Goal: Transaction & Acquisition: Purchase product/service

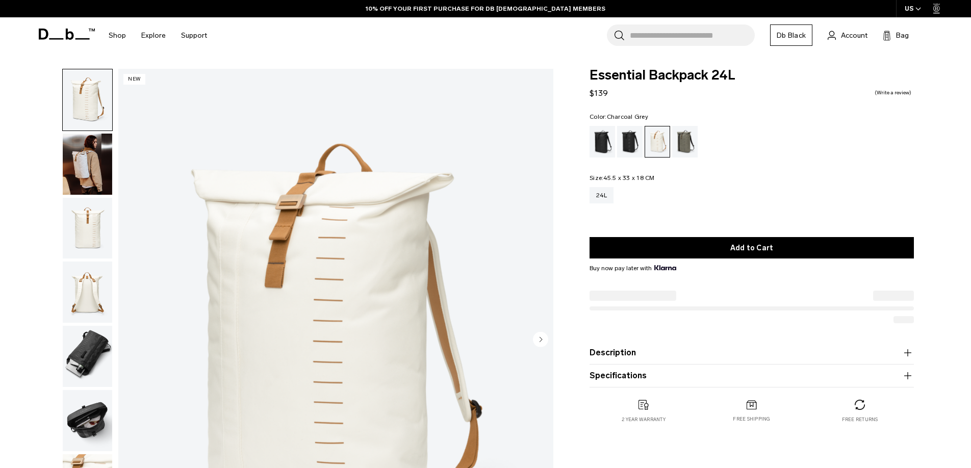
click at [0, 0] on div "Selecting an option will immediately change the language Privacy Settings We us…" at bounding box center [0, 0] width 0 height 0
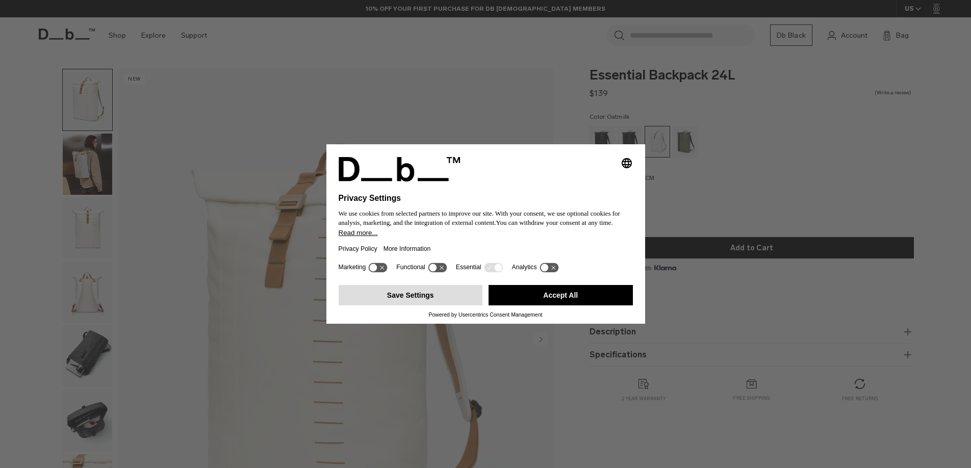
click at [414, 301] on button "Save Settings" at bounding box center [411, 295] width 144 height 20
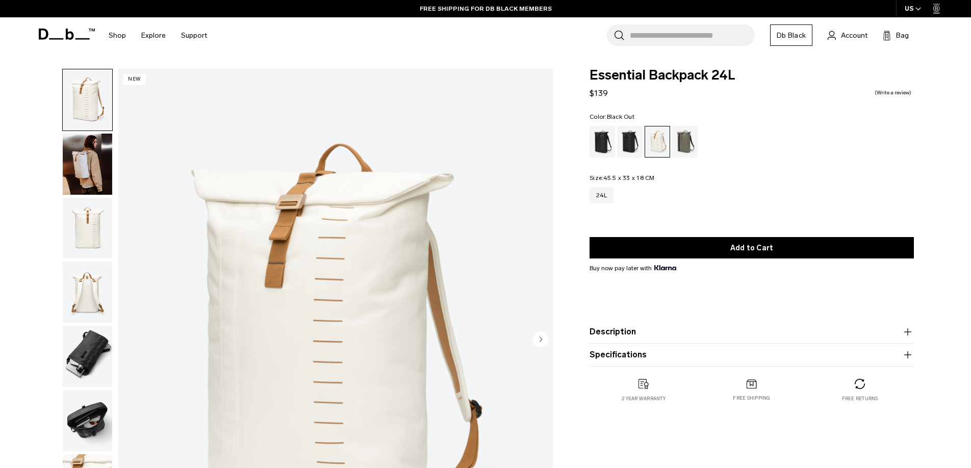
click at [603, 140] on div "Black Out" at bounding box center [602, 142] width 26 height 32
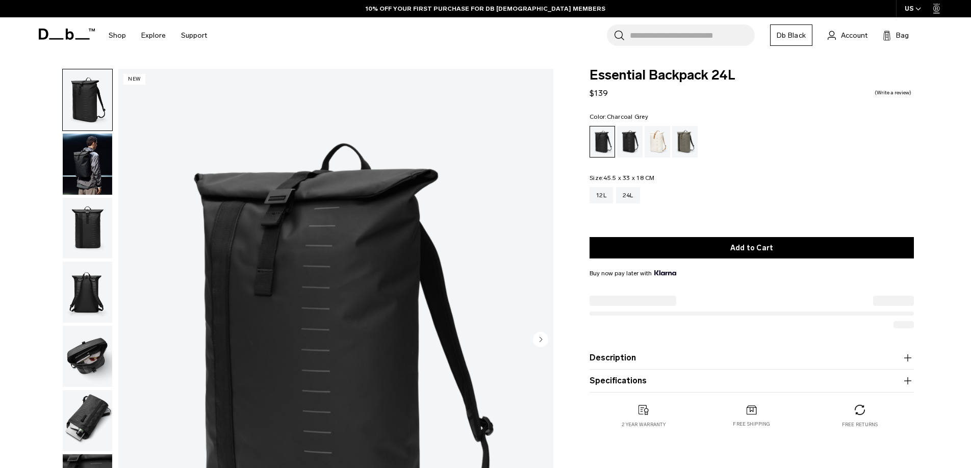
click at [636, 142] on div "Charcoal Grey" at bounding box center [630, 142] width 26 height 32
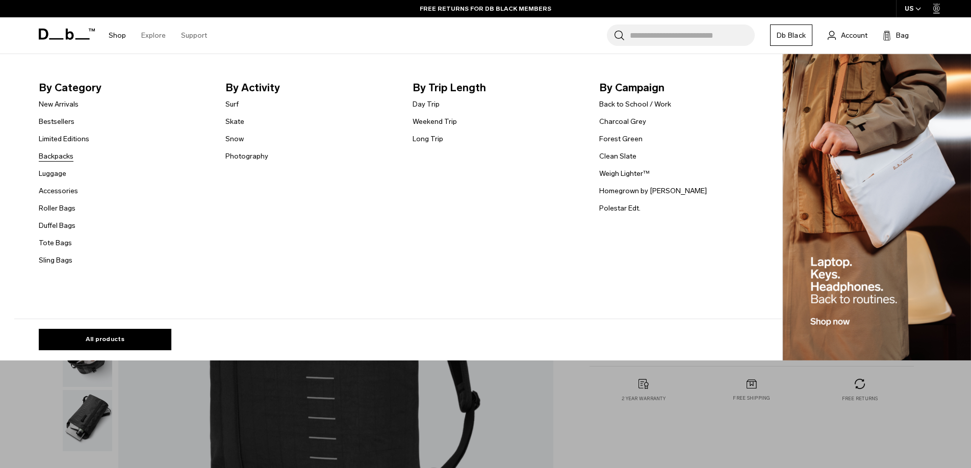
click at [54, 157] on link "Backpacks" at bounding box center [56, 156] width 35 height 11
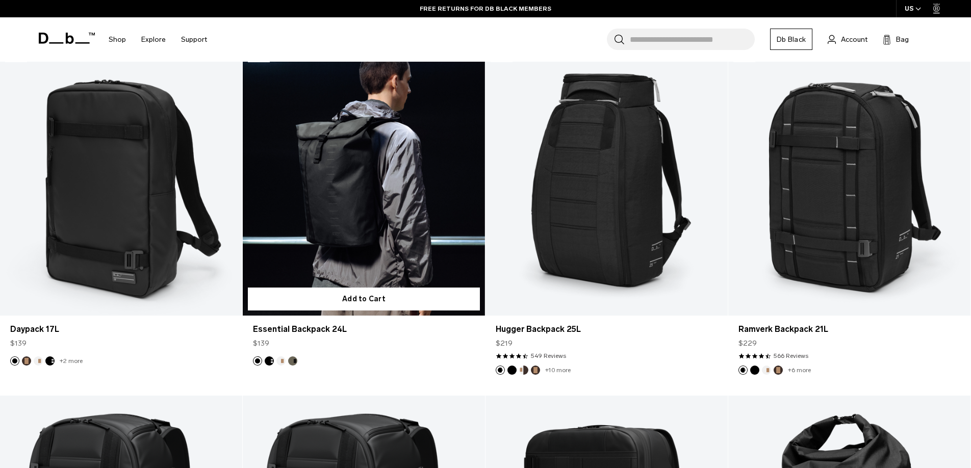
scroll to position [1299, 0]
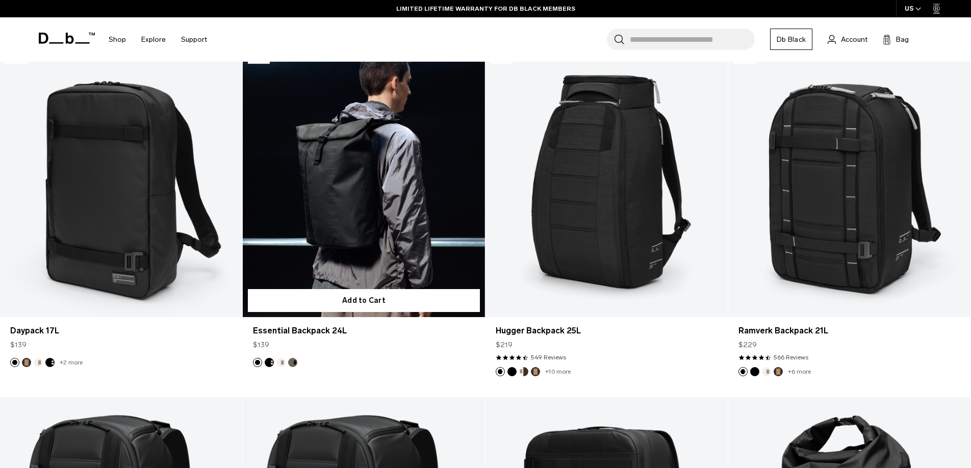
click at [293, 364] on button "Forest Green" at bounding box center [292, 362] width 9 height 9
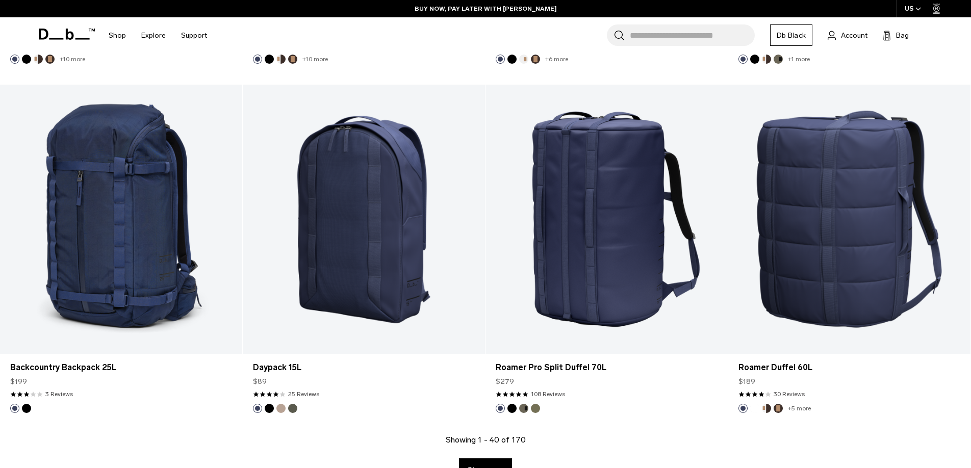
scroll to position [3334, 0]
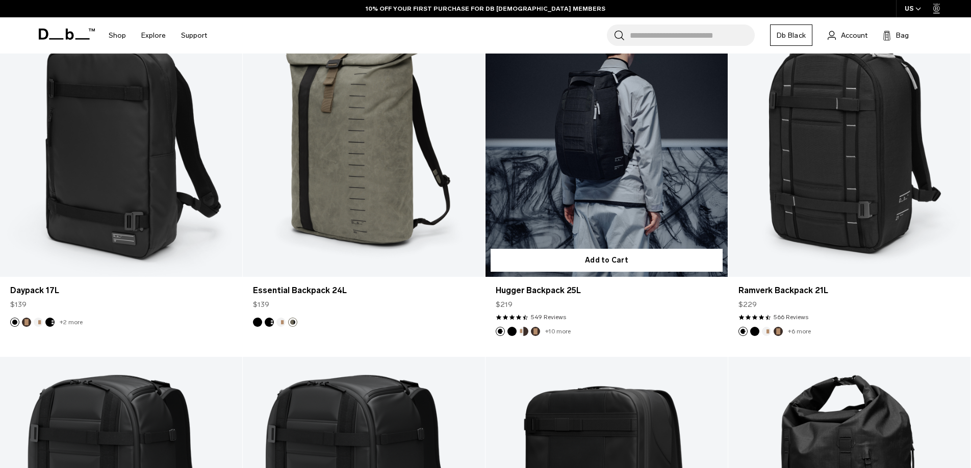
click at [669, 329] on article "New Add to Cart Hugger Backpack 25L $219 4.5 star rating 549 Reviews +10 more" at bounding box center [606, 182] width 243 height 349
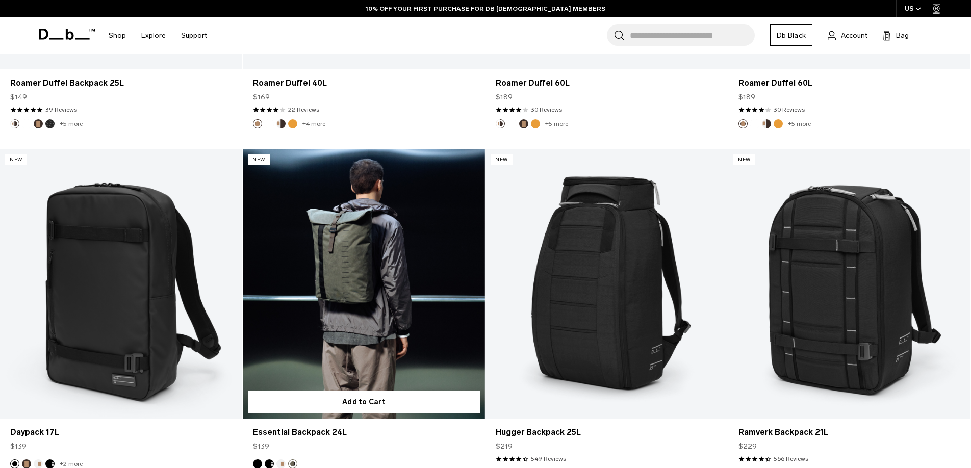
scroll to position [1222, 0]
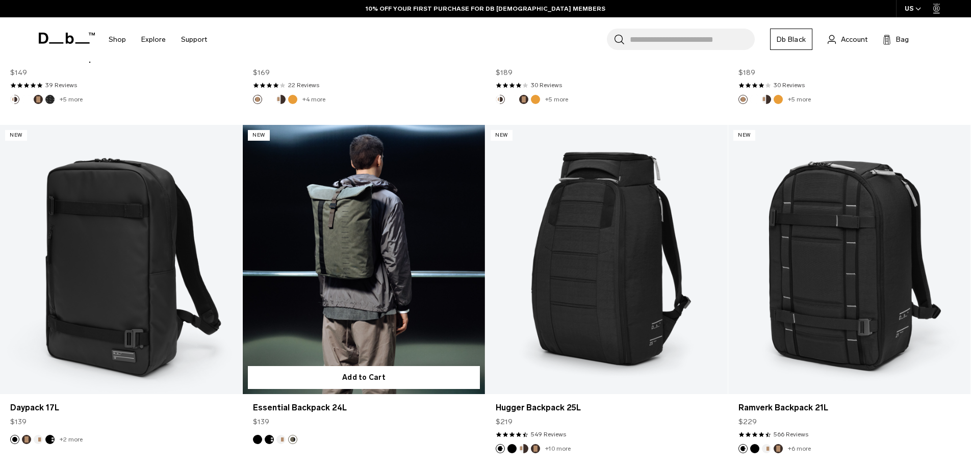
click at [340, 259] on link "Essential Backpack 24L Forest Green" at bounding box center [364, 259] width 242 height 269
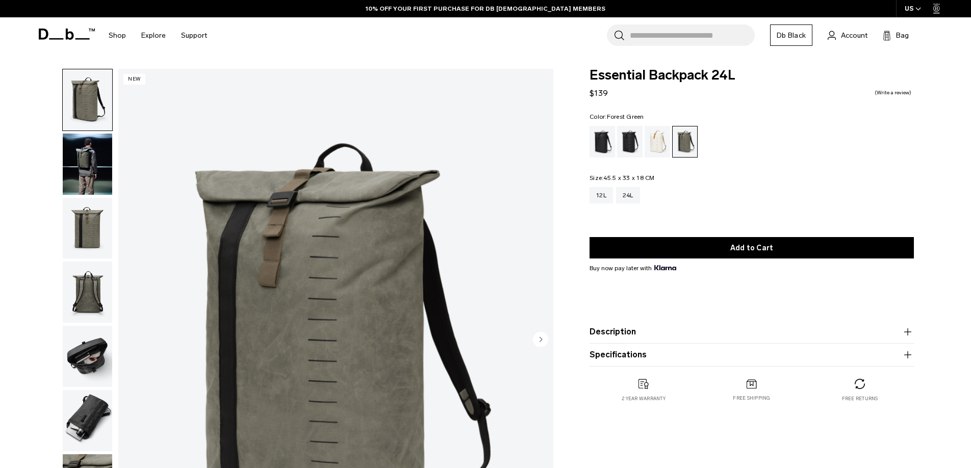
click at [102, 232] on img "button" at bounding box center [87, 228] width 49 height 61
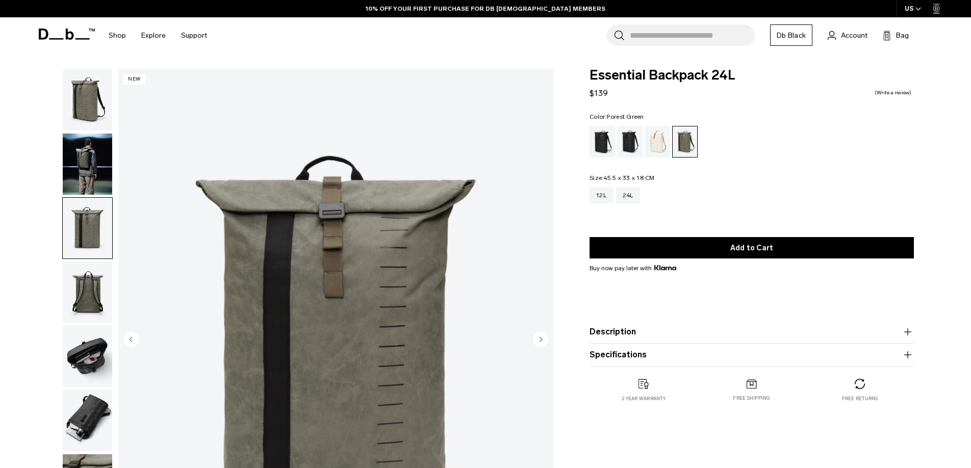
click at [92, 293] on img "button" at bounding box center [87, 292] width 49 height 61
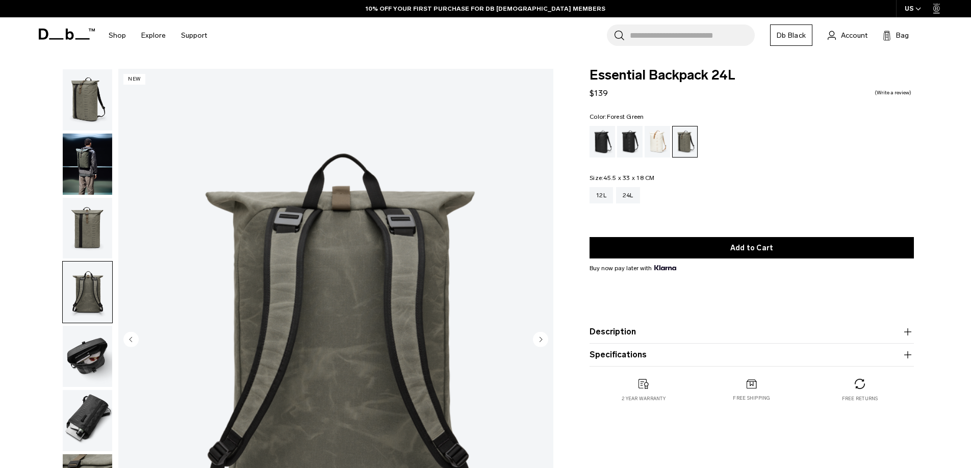
click at [89, 351] on img "button" at bounding box center [87, 356] width 49 height 61
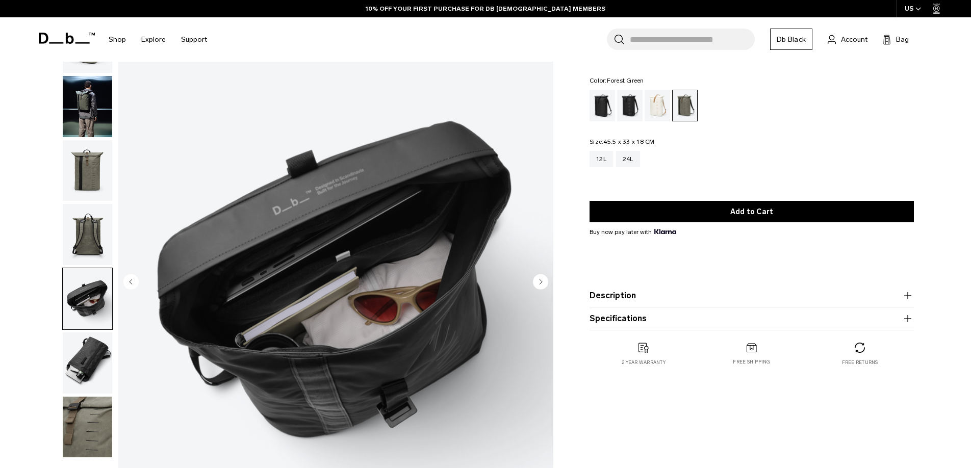
click at [89, 351] on img "button" at bounding box center [87, 362] width 49 height 61
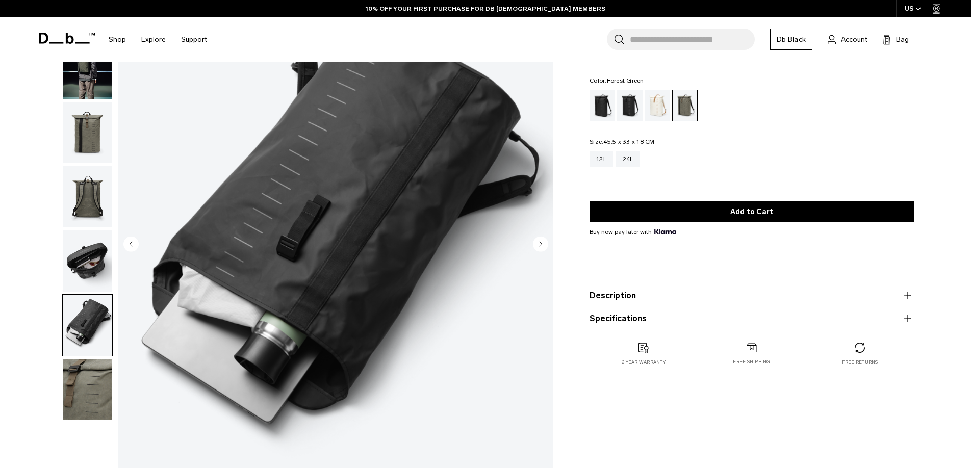
scroll to position [94, 0]
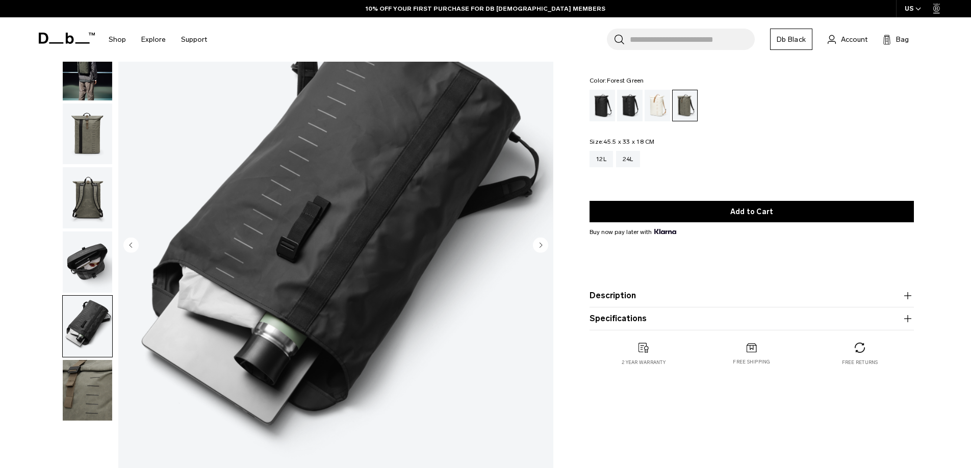
click at [90, 378] on img "button" at bounding box center [87, 390] width 49 height 61
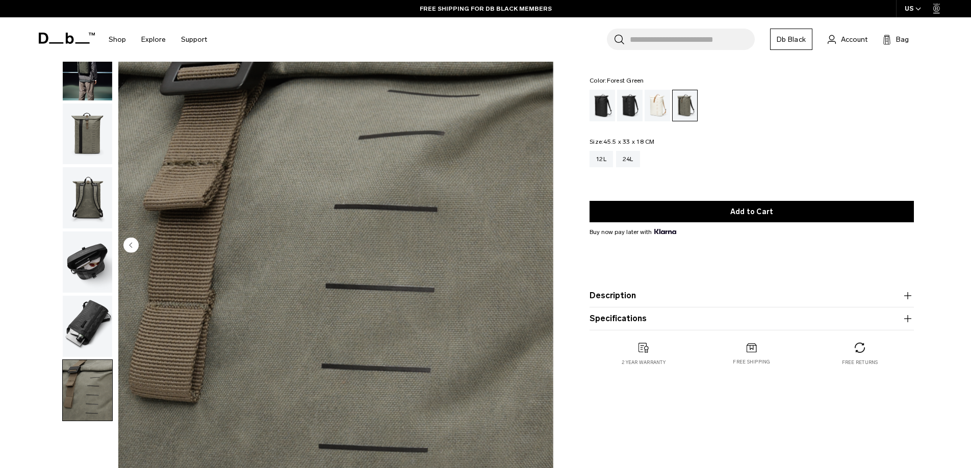
click at [130, 245] on icon "Previous slide" at bounding box center [131, 245] width 3 height 5
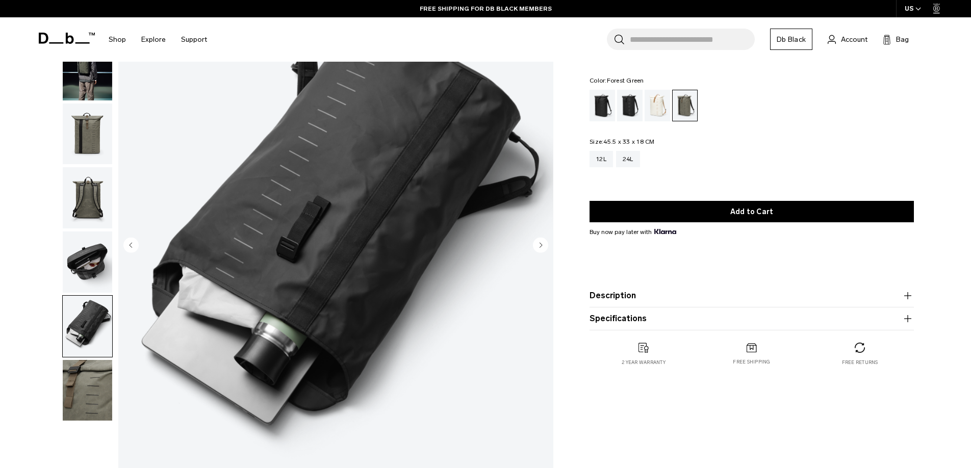
click at [130, 245] on icon "Previous slide" at bounding box center [131, 245] width 3 height 5
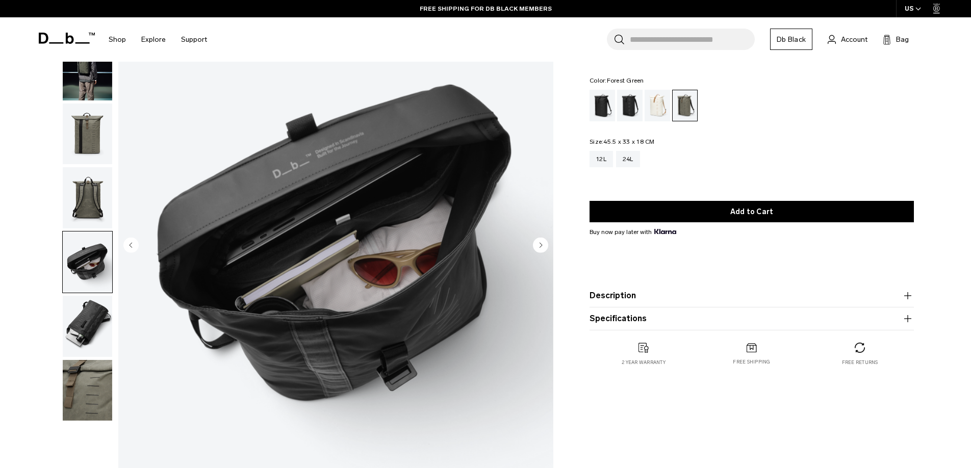
click at [130, 245] on icon "Previous slide" at bounding box center [131, 245] width 3 height 5
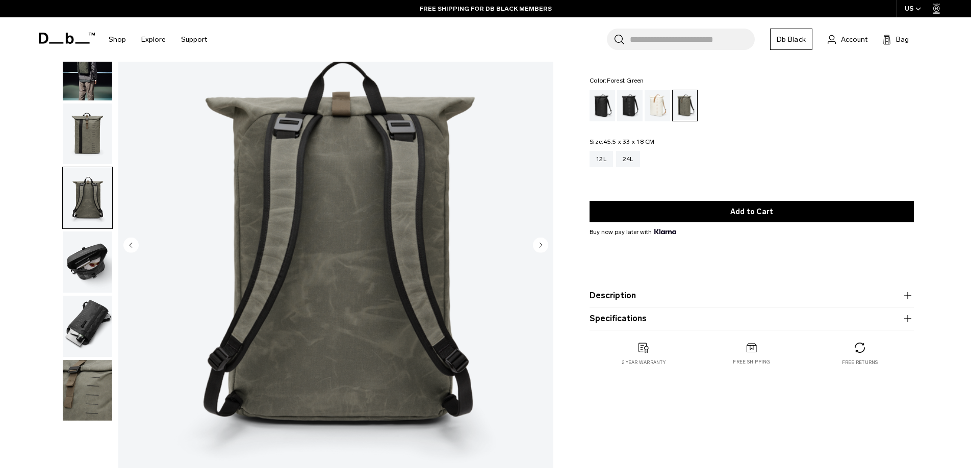
click at [130, 245] on icon "Previous slide" at bounding box center [131, 245] width 3 height 5
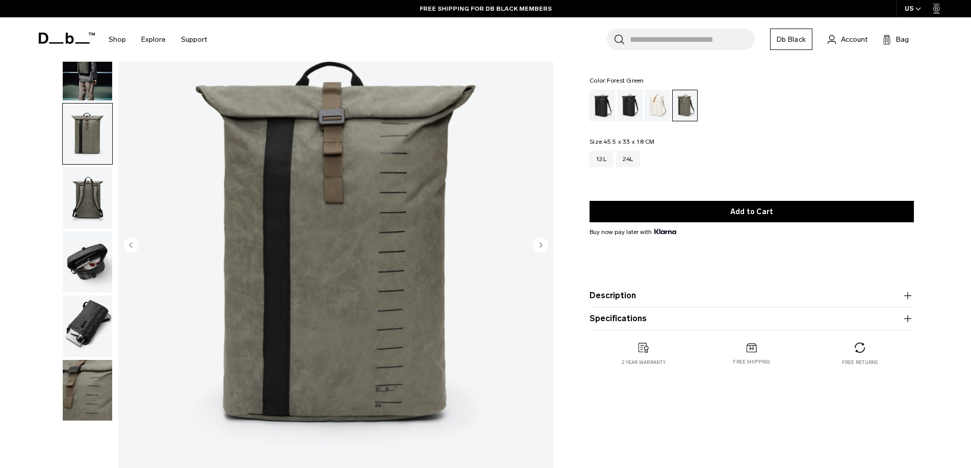
click at [130, 245] on icon "Previous slide" at bounding box center [131, 245] width 3 height 5
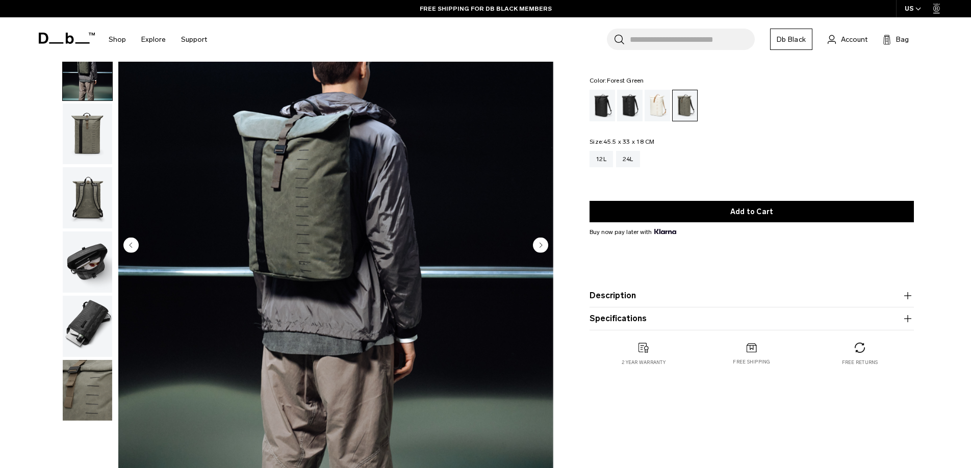
click at [130, 245] on icon "Previous slide" at bounding box center [131, 245] width 3 height 5
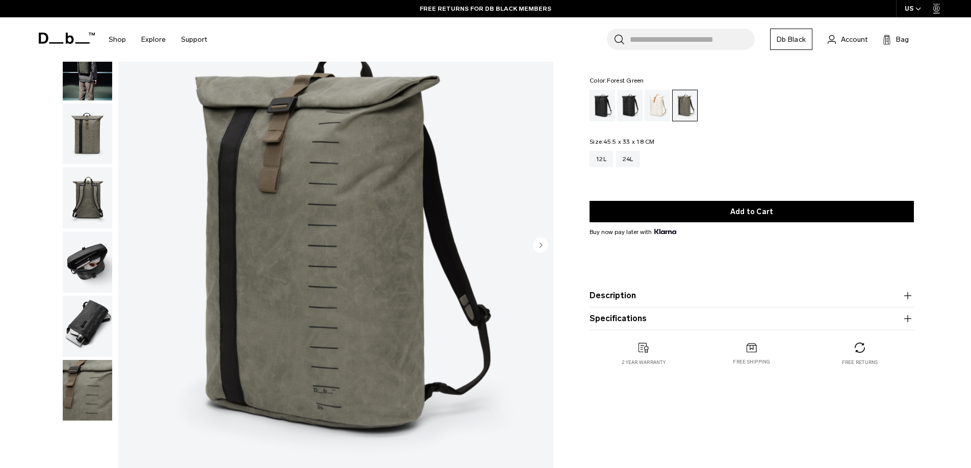
click at [537, 245] on circle "Next slide" at bounding box center [540, 244] width 15 height 15
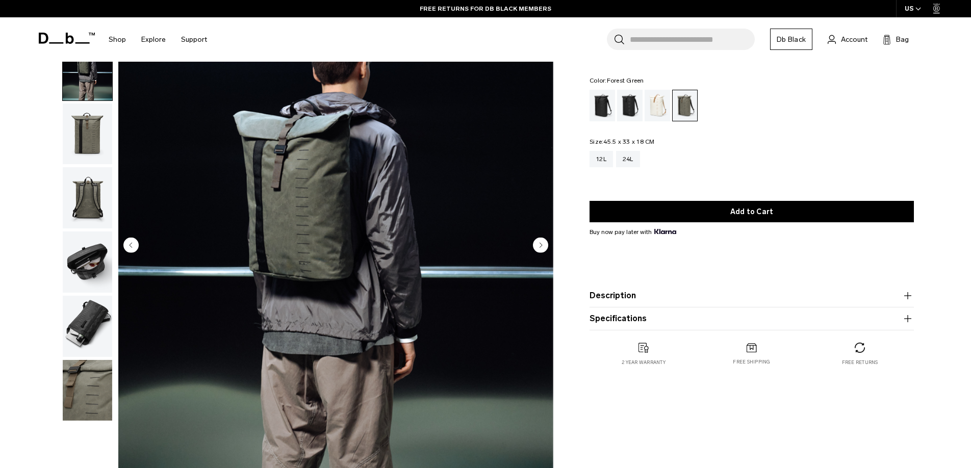
click at [537, 245] on circle "Next slide" at bounding box center [540, 244] width 15 height 15
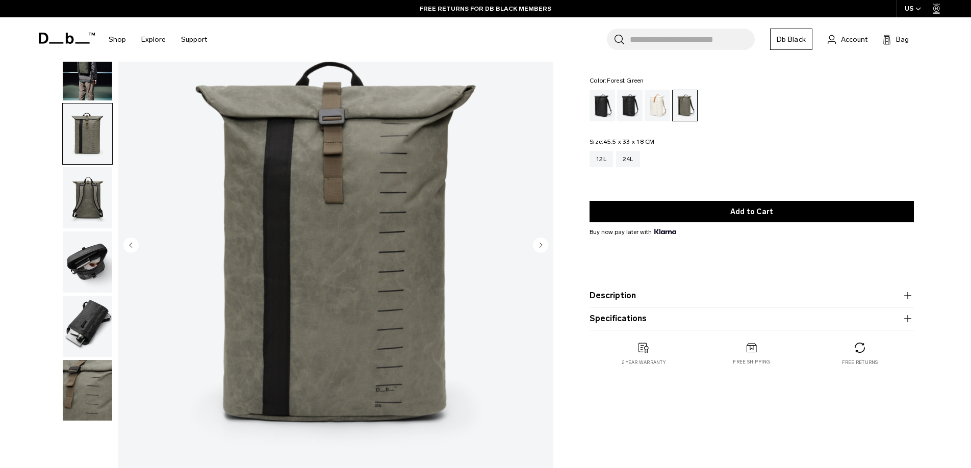
click at [537, 245] on circle "Next slide" at bounding box center [540, 244] width 15 height 15
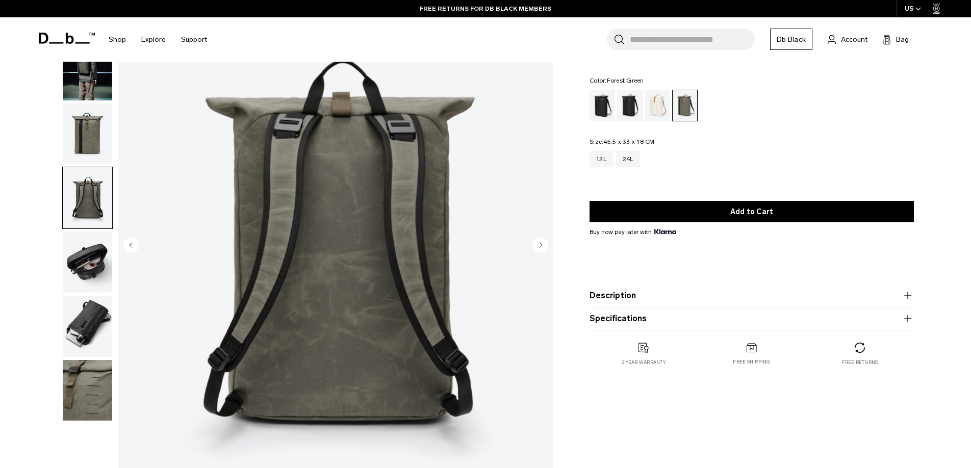
click at [537, 245] on circle "Next slide" at bounding box center [540, 244] width 15 height 15
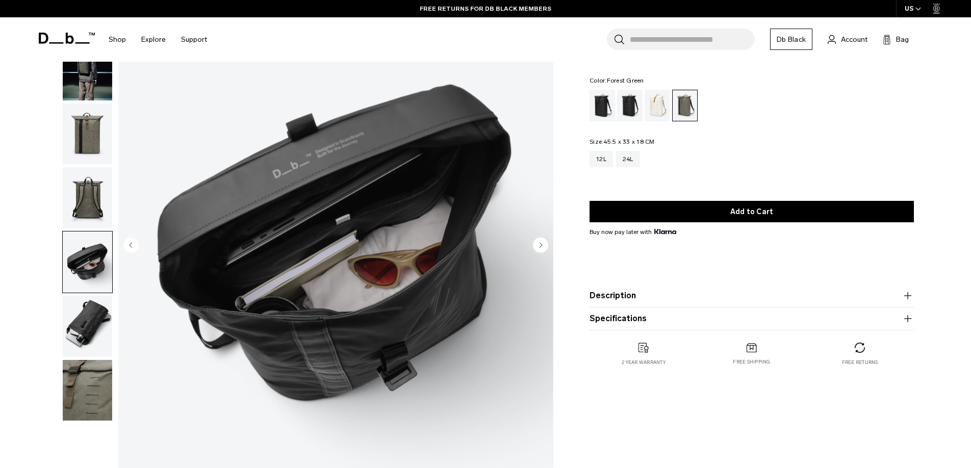
click at [537, 245] on circle "Next slide" at bounding box center [540, 244] width 15 height 15
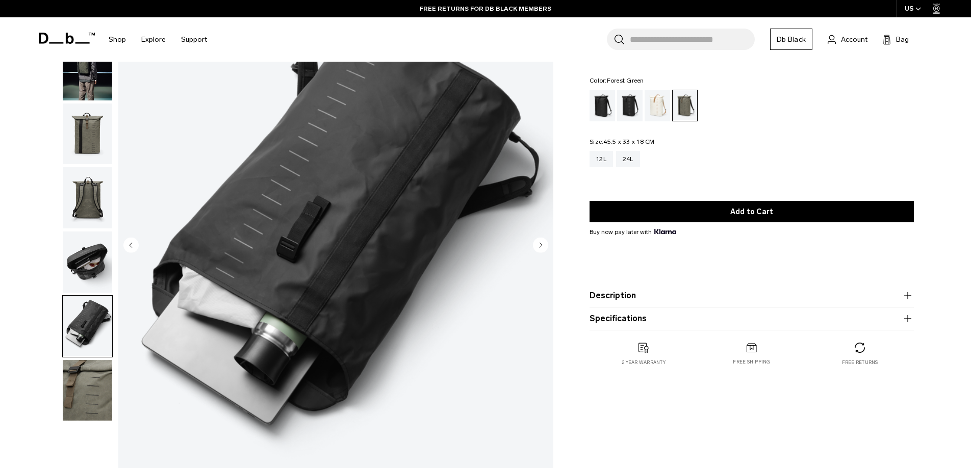
click at [537, 245] on circle "Next slide" at bounding box center [540, 244] width 15 height 15
